Goal: Check status: Check status

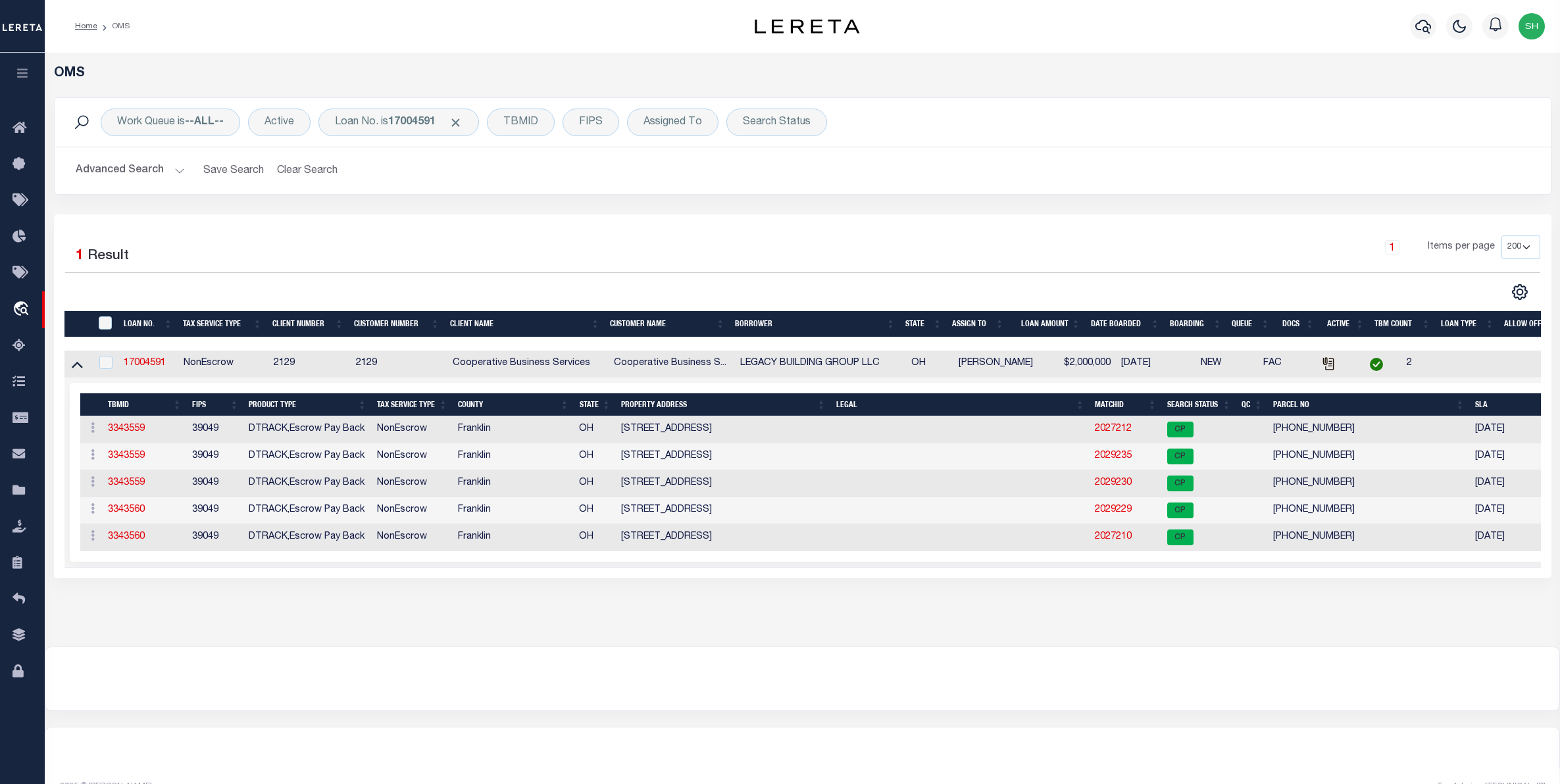
select select "200"
click at [436, 130] on div "Loan No. is 17004591" at bounding box center [398, 122] width 161 height 27
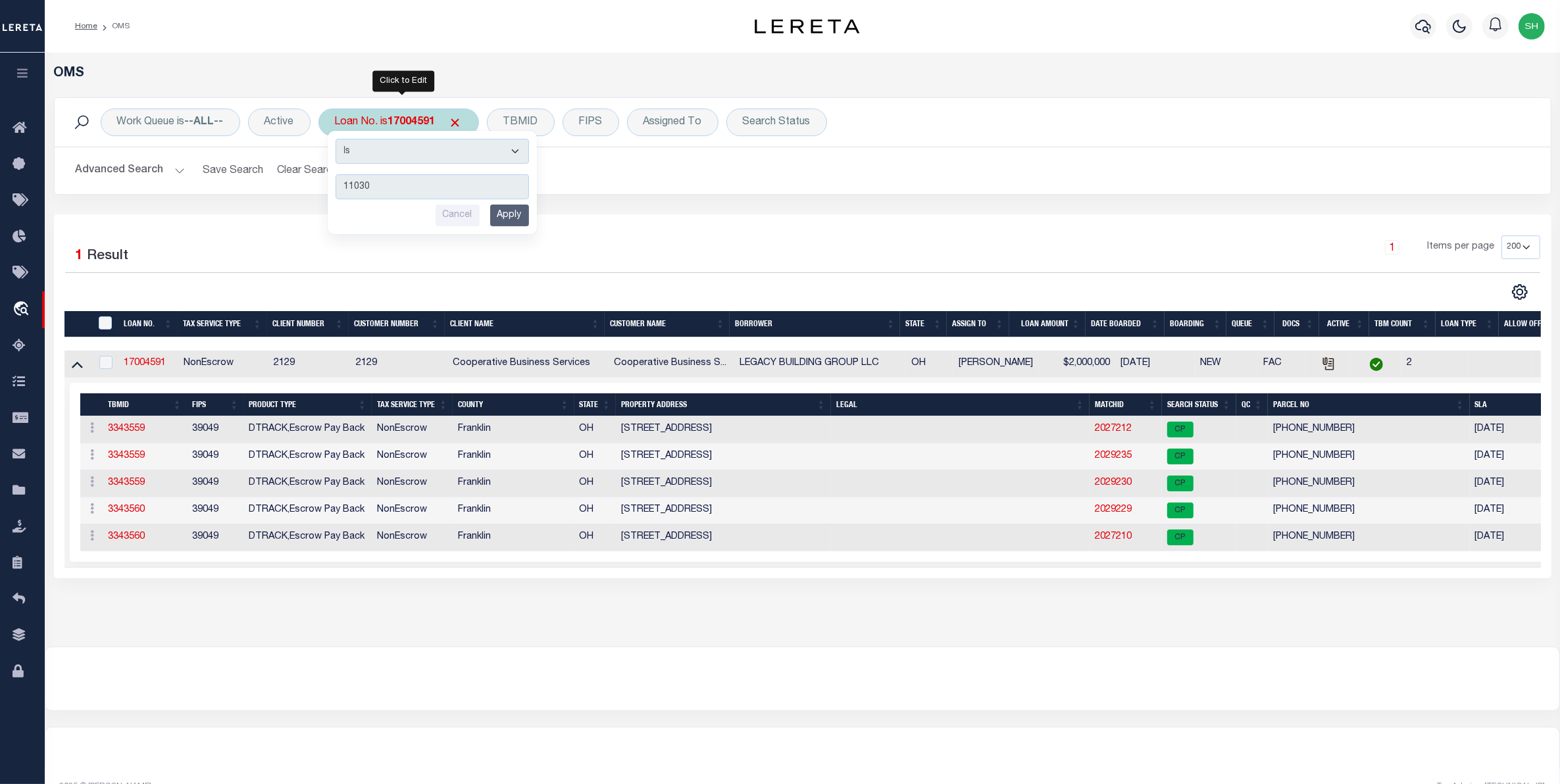
type input "11030"
click at [510, 220] on input "Apply" at bounding box center [510, 215] width 39 height 22
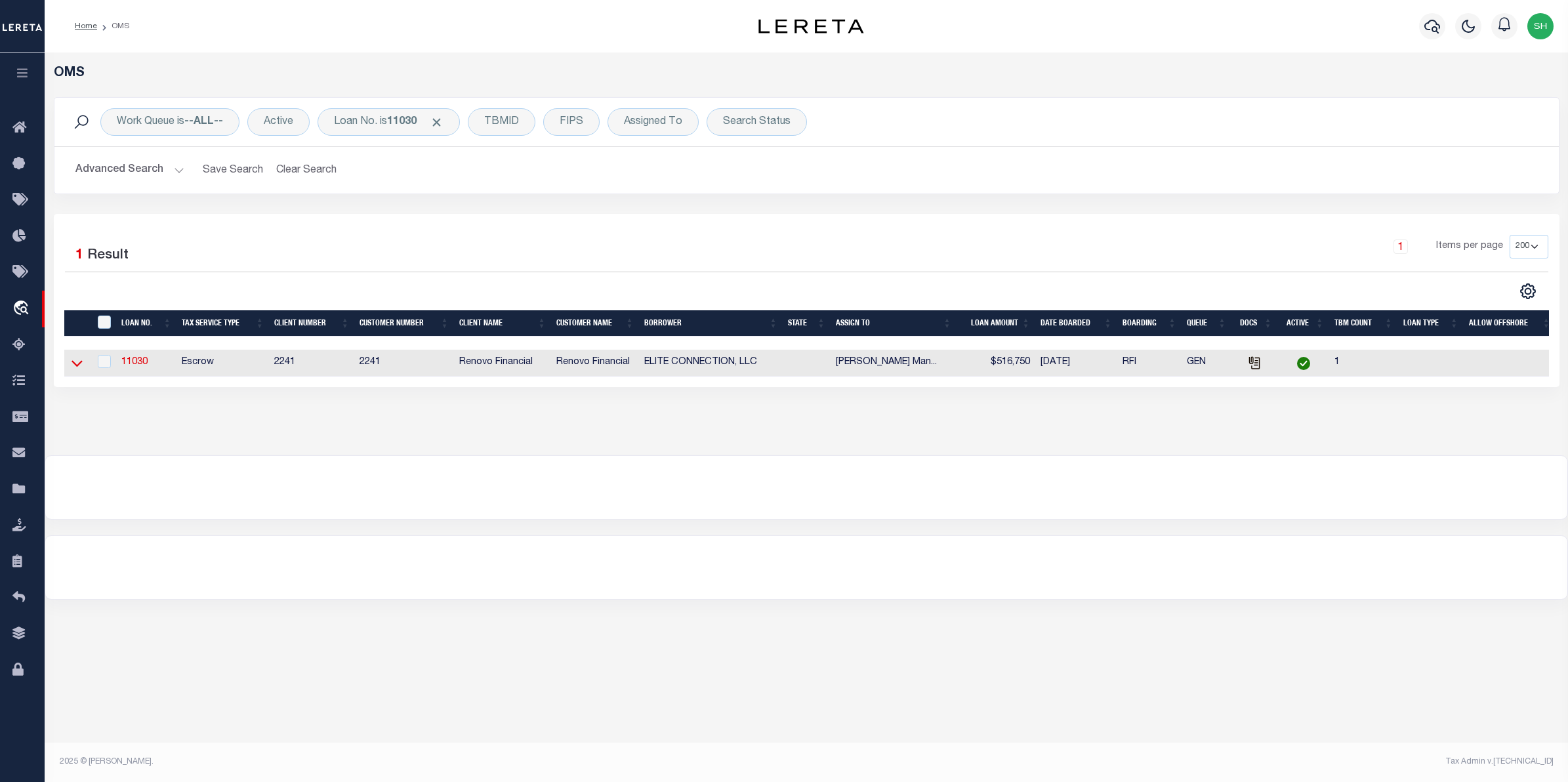
click at [80, 364] on icon at bounding box center [77, 363] width 11 height 14
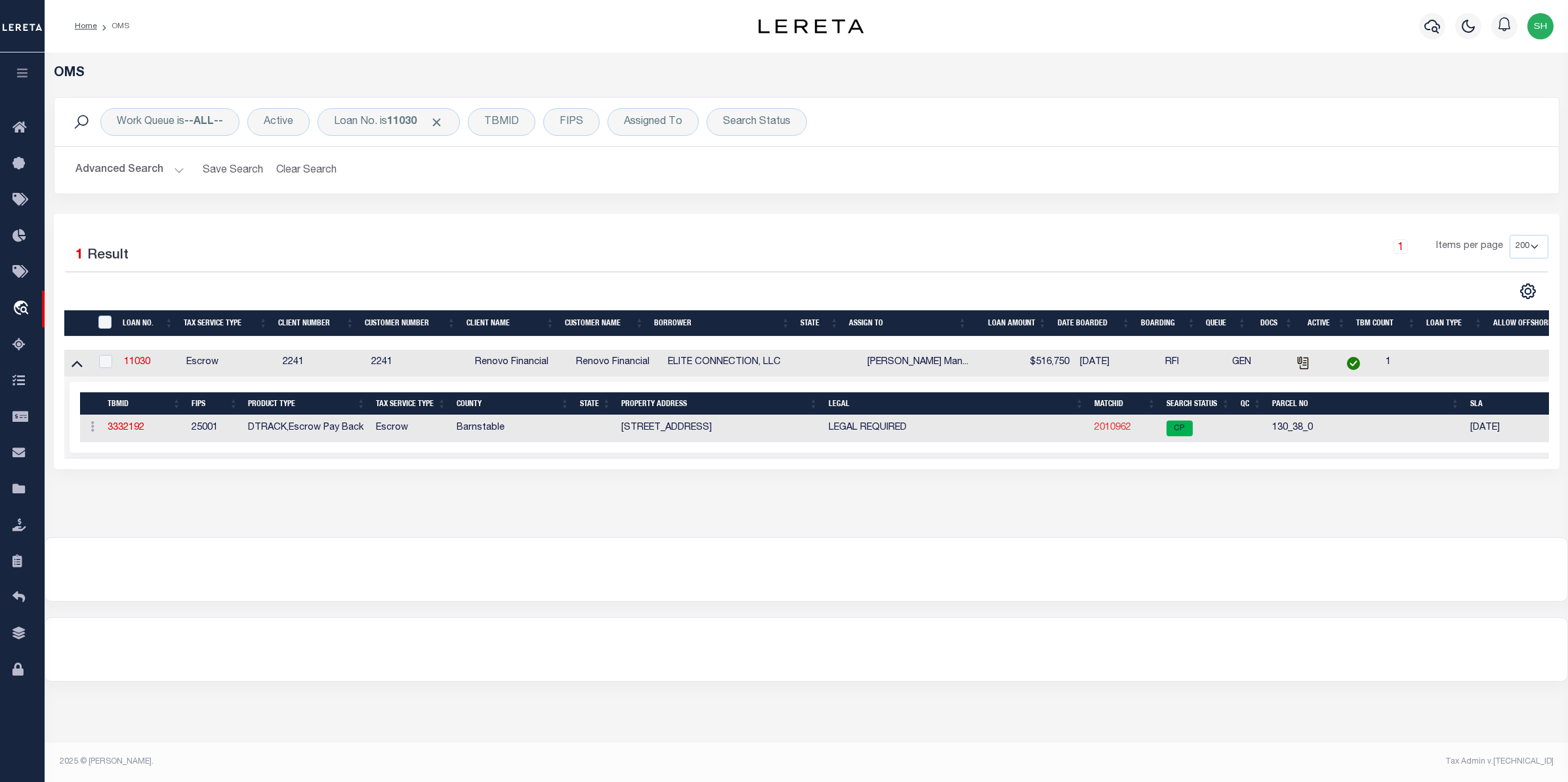
click at [1113, 425] on link "2010962" at bounding box center [1112, 428] width 37 height 9
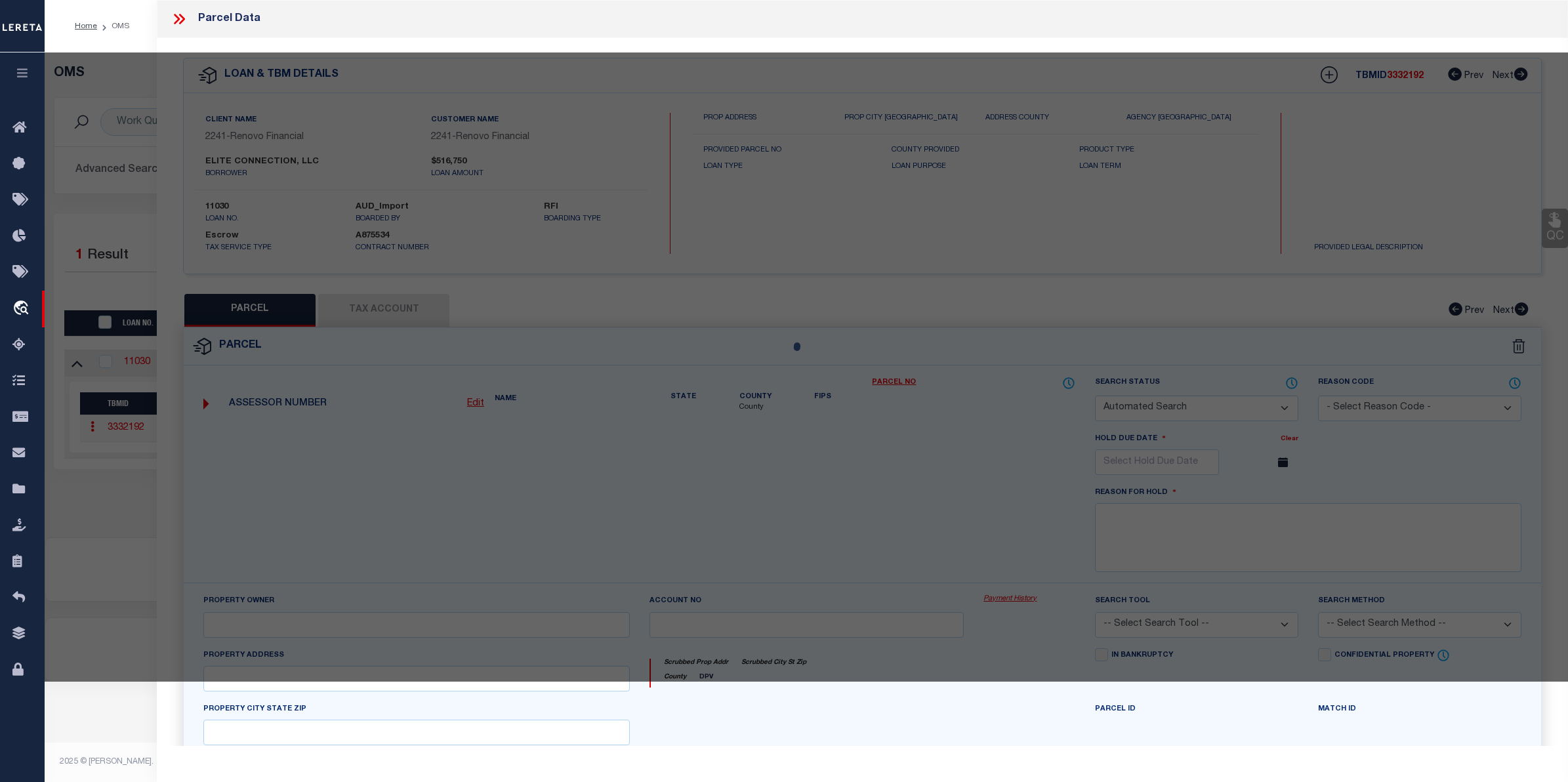
checkbox input "false"
select select "CP"
type input "CC CAPITAL INVESTMENTS, LLC"
select select "AGW"
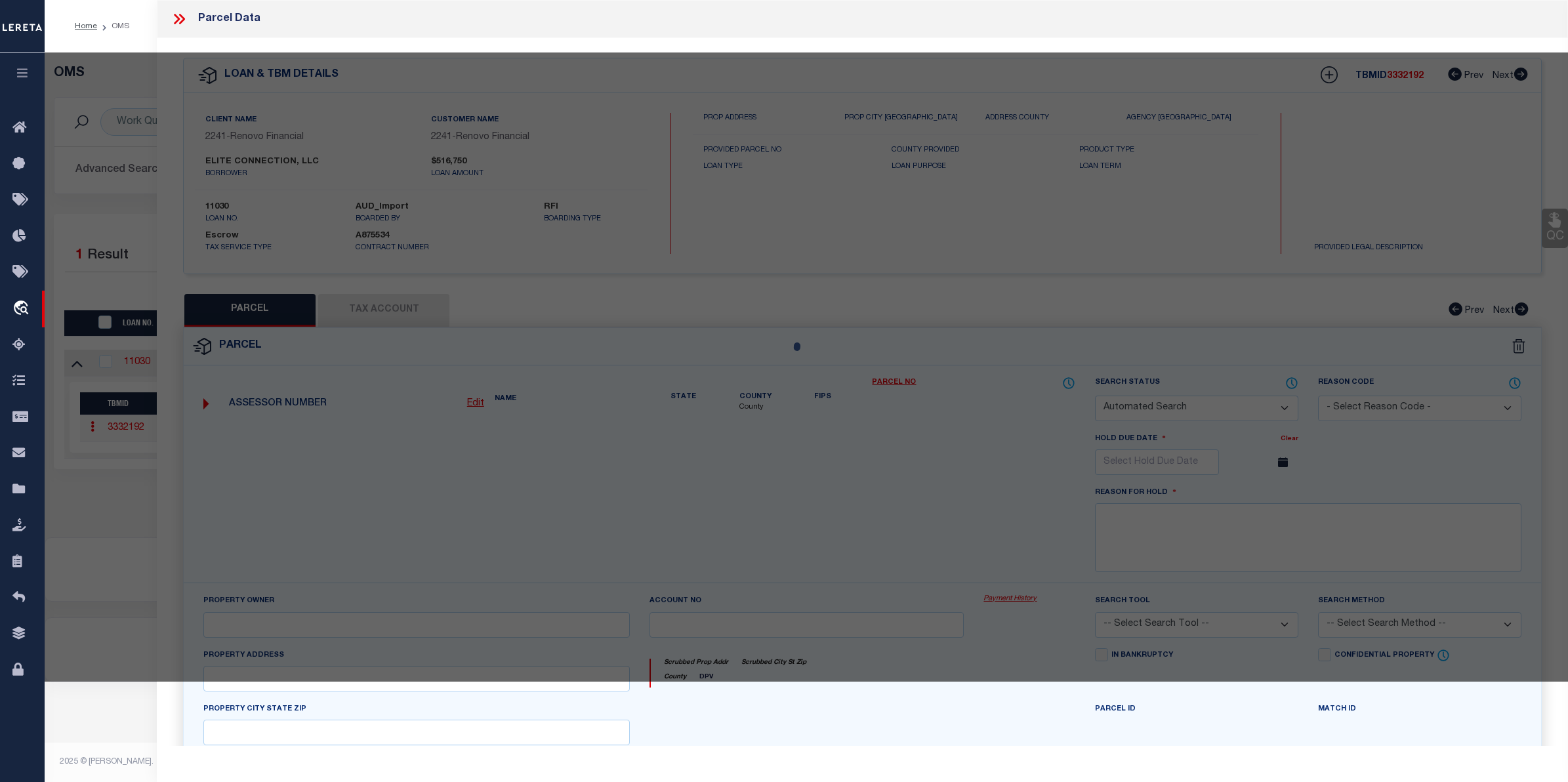
select select
type input "97 GREAT WESTERN ROAD SD"
checkbox input "false"
type input "South Dennis, MA 02660"
type textarea "12,197 SF PLAN 134/69"
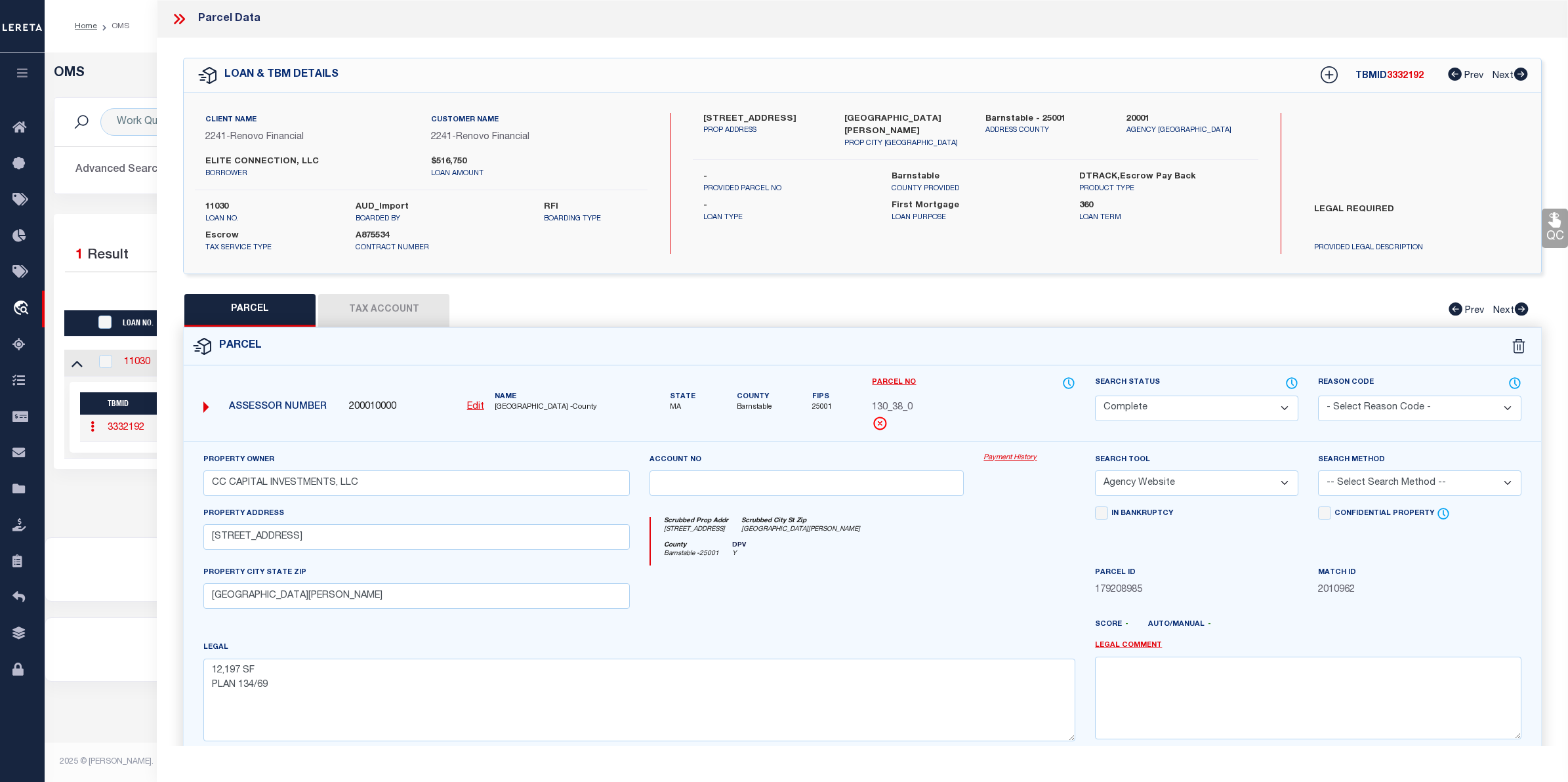
click at [1035, 459] on link "Payment History" at bounding box center [1029, 458] width 92 height 11
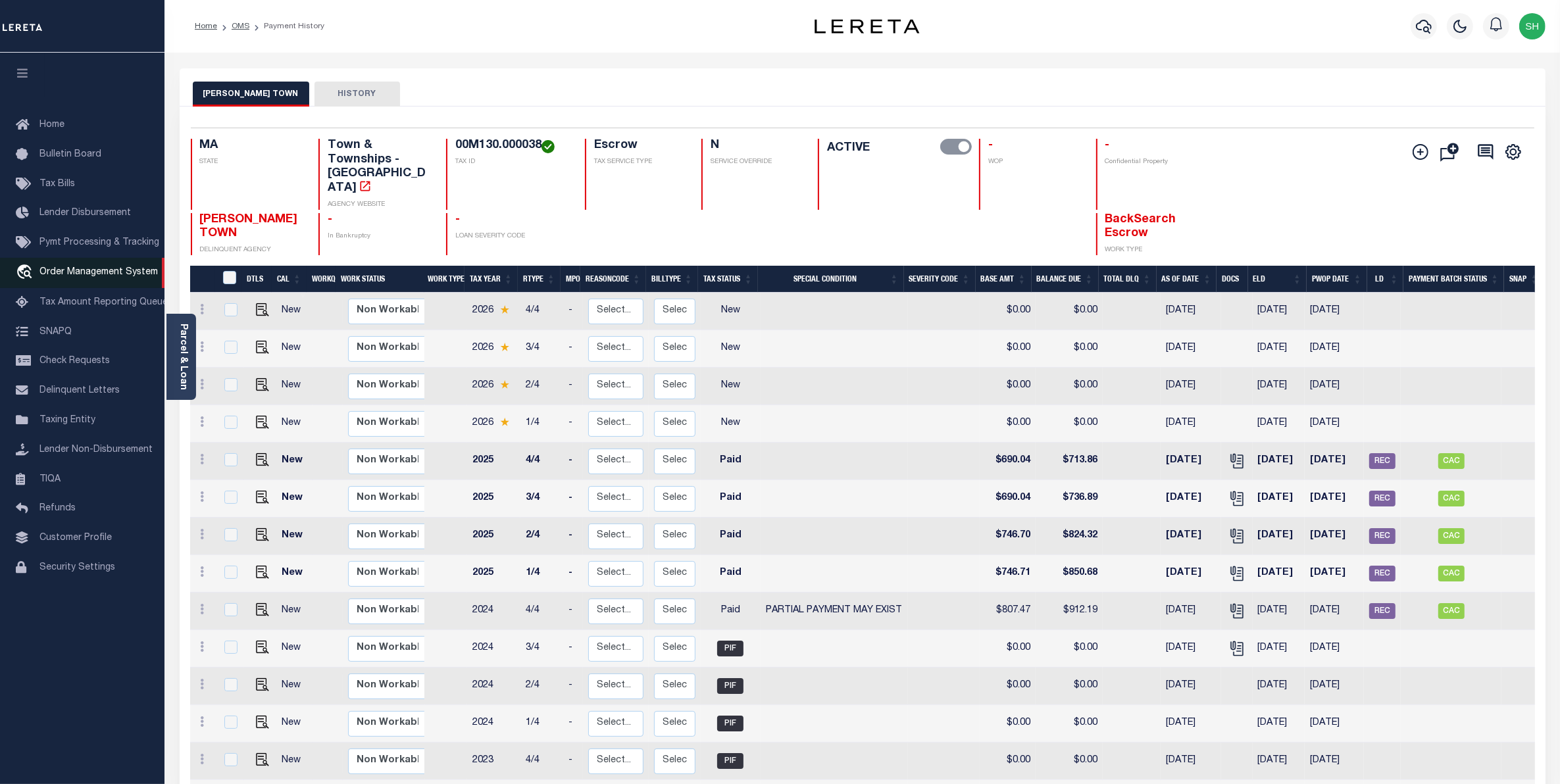
click at [66, 275] on span "Order Management System" at bounding box center [99, 272] width 119 height 9
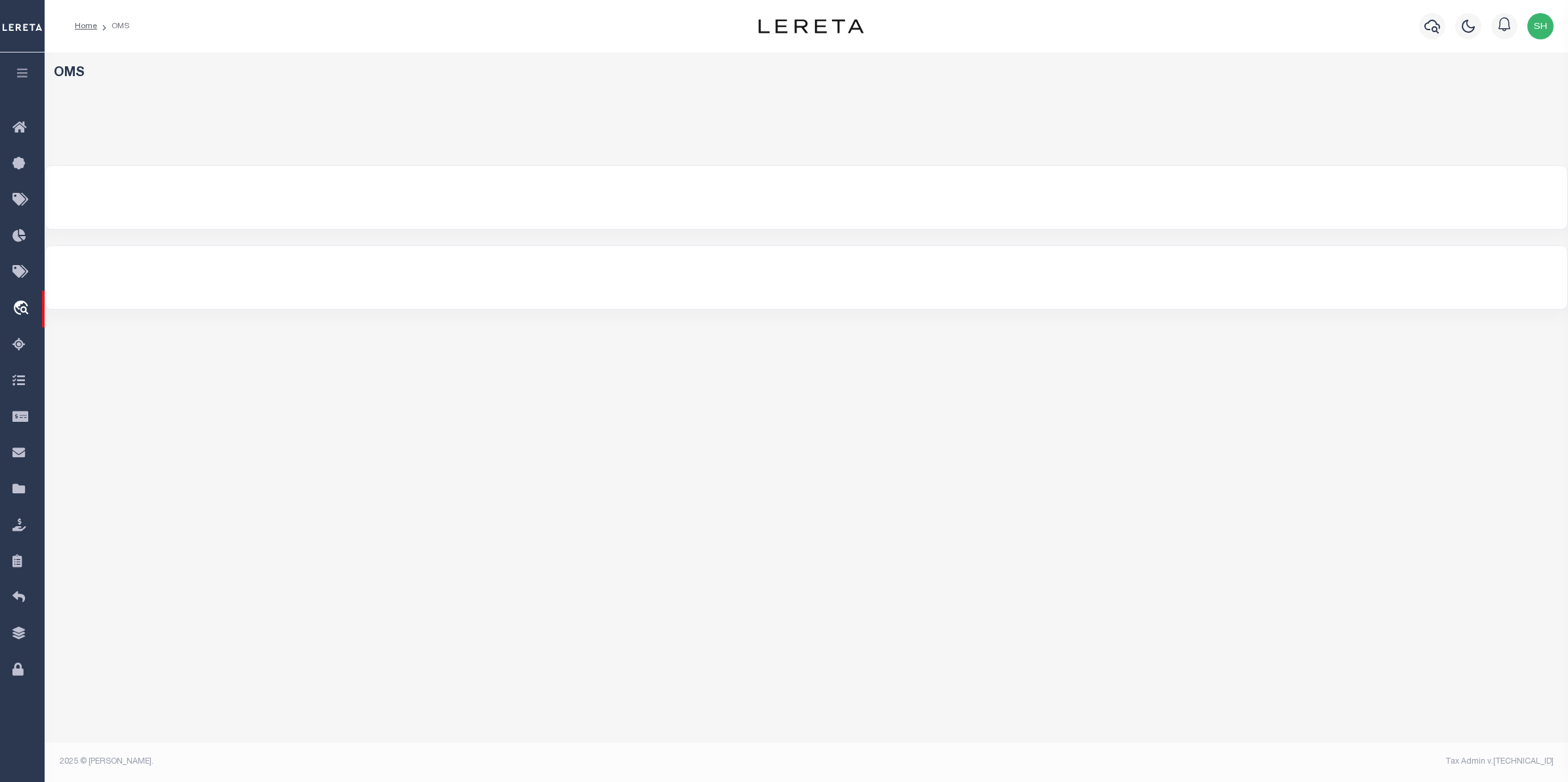
select select "200"
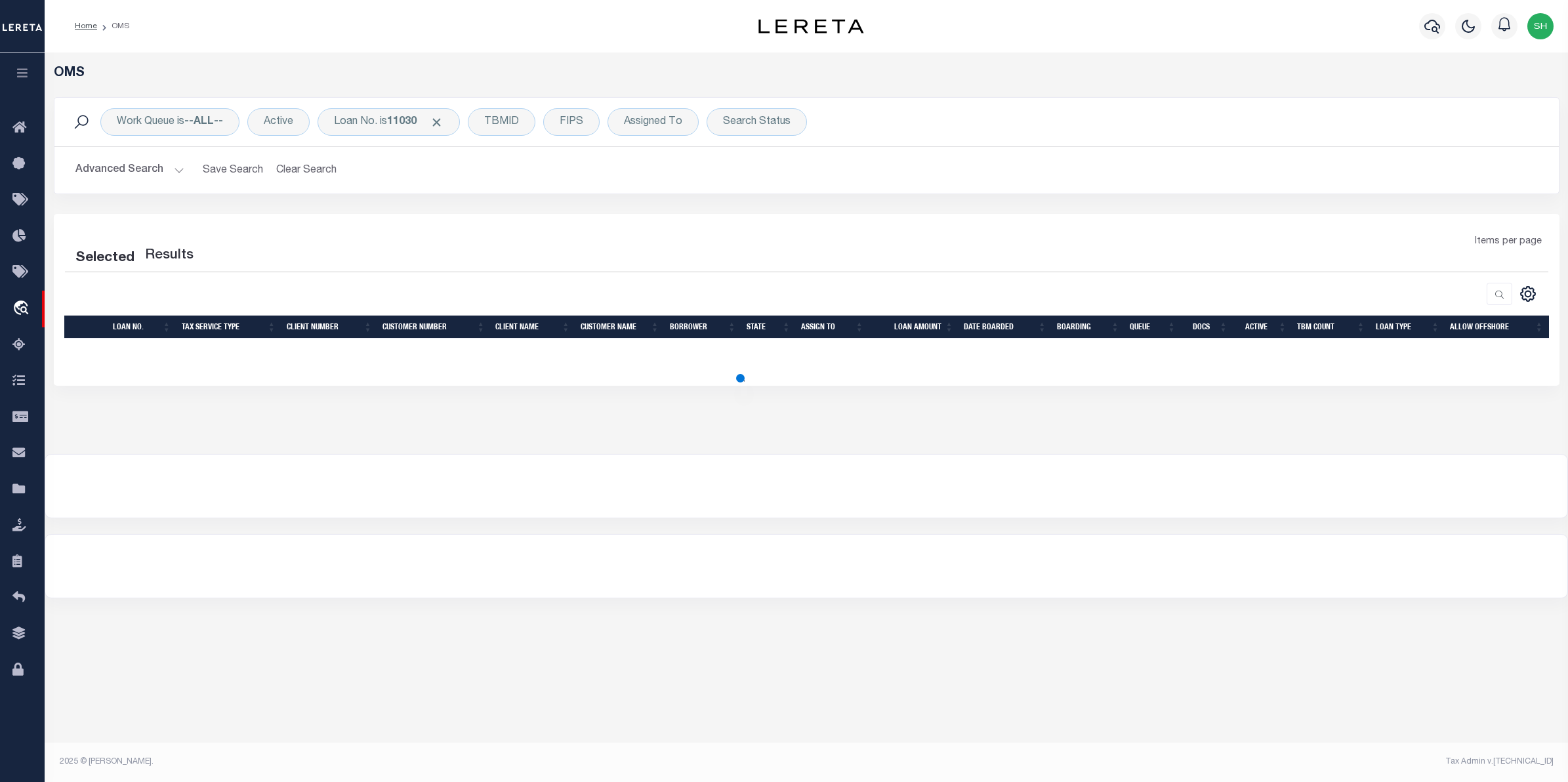
select select "200"
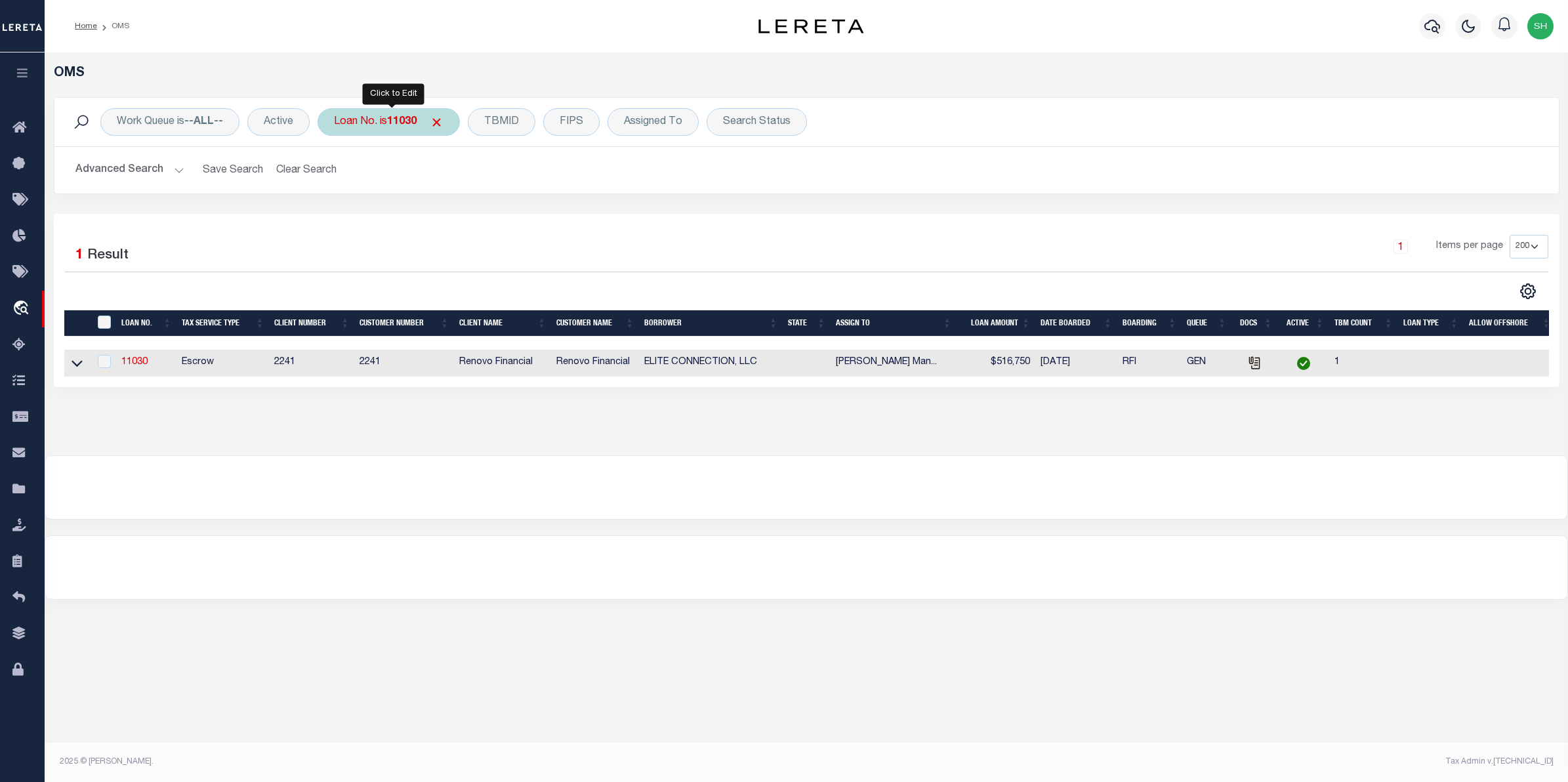
click at [411, 122] on b "11030" at bounding box center [402, 122] width 29 height 11
type input "6171871"
click at [497, 215] on input "Apply" at bounding box center [508, 215] width 39 height 22
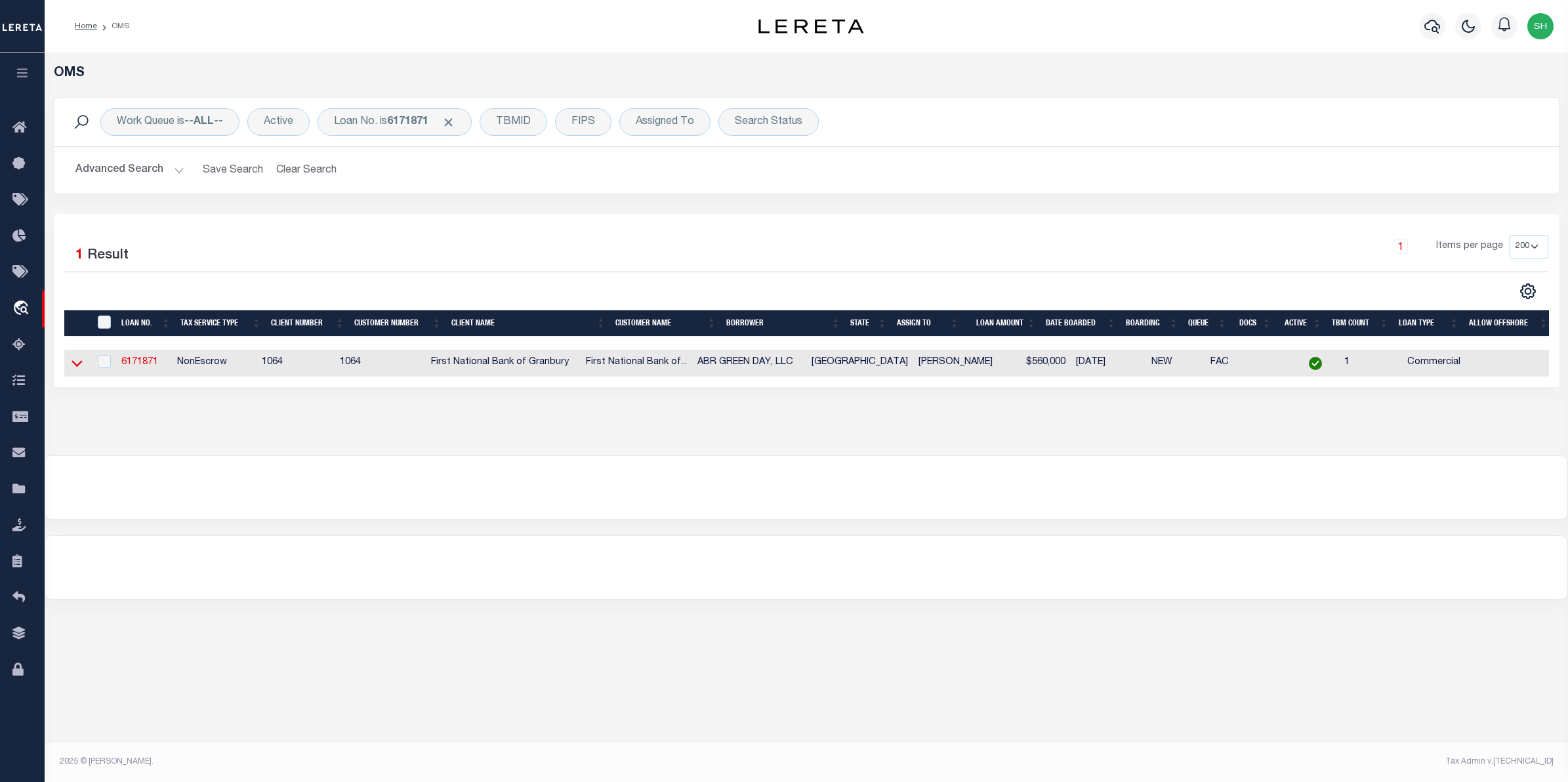
click at [76, 364] on icon at bounding box center [77, 363] width 11 height 14
